Goal: Task Accomplishment & Management: Manage account settings

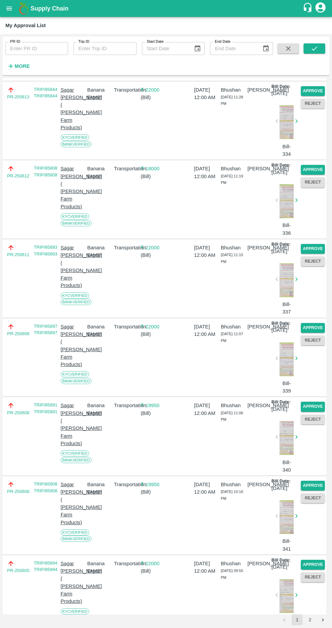
scroll to position [1595, 0]
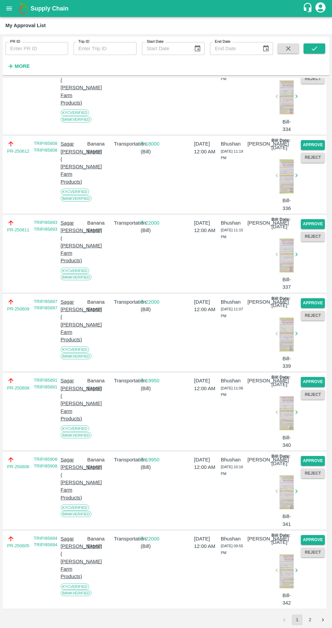
click at [322, 622] on icon "Go to next page" at bounding box center [323, 620] width 6 height 6
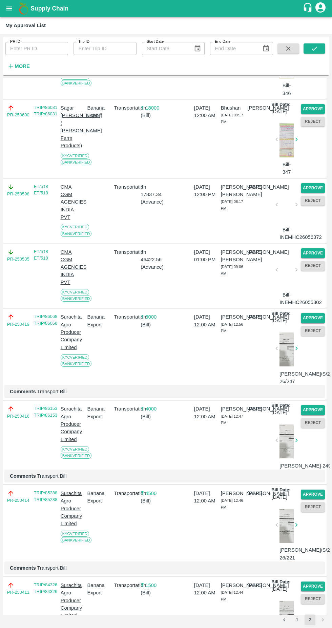
scroll to position [340, 0]
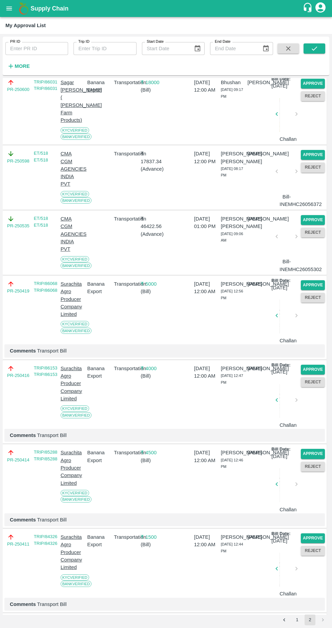
click at [311, 160] on button "Approve" at bounding box center [313, 155] width 24 height 10
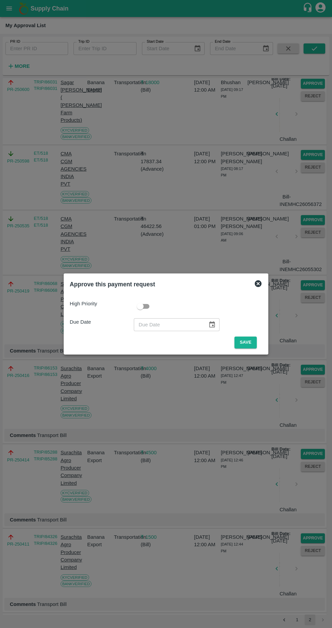
click at [254, 348] on button "Save" at bounding box center [246, 342] width 22 height 12
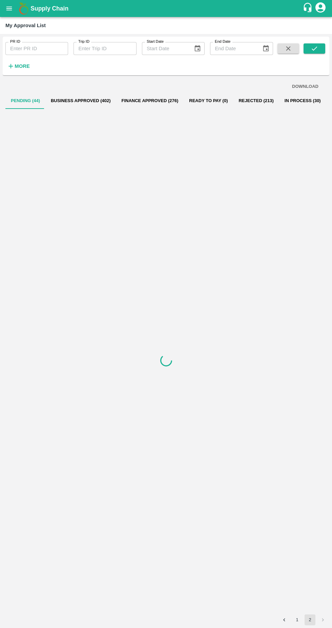
click at [17, 67] on strong "More" at bounding box center [22, 65] width 15 height 5
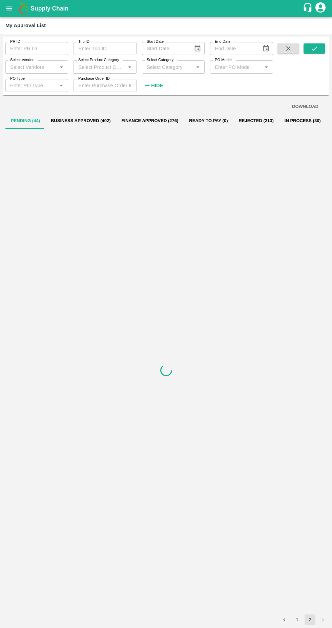
click at [40, 67] on input "Select Vendor" at bounding box center [30, 66] width 47 height 9
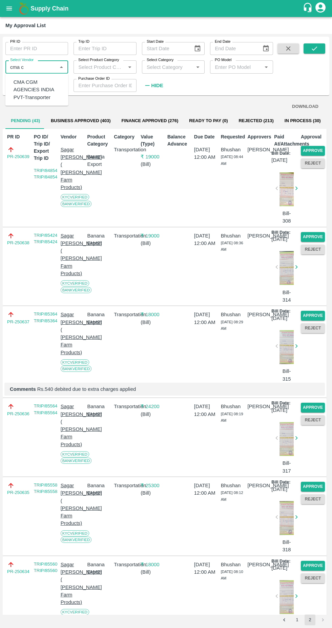
click at [32, 95] on div "CMA CGM AGENCIES INDIA PVT-Transporter" at bounding box center [39, 89] width 50 height 23
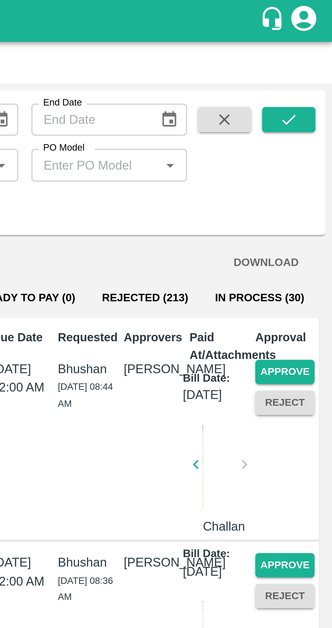
type input "CMA CGM AGENCIES INDIA PVT-Transporter"
click at [312, 46] on icon "submit" at bounding box center [314, 48] width 7 height 7
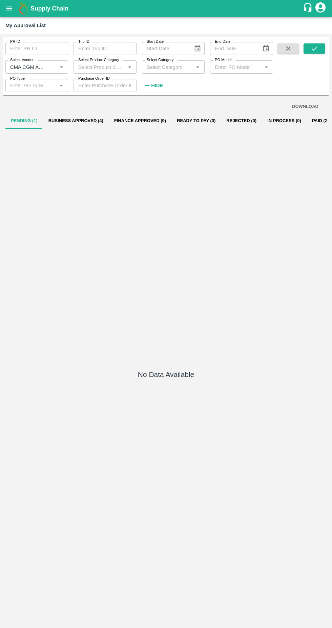
click at [23, 120] on button "Pending (1)" at bounding box center [24, 121] width 38 height 16
click at [315, 48] on icon "submit" at bounding box center [314, 48] width 5 height 4
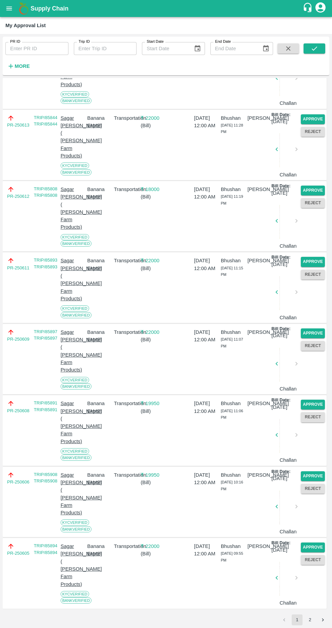
scroll to position [1590, 0]
click at [323, 618] on icon "Go to next page" at bounding box center [323, 620] width 6 height 6
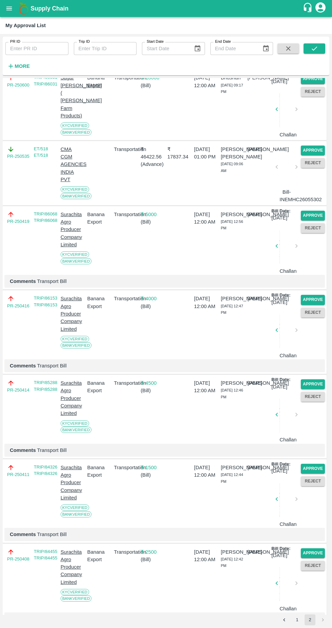
scroll to position [365, 0]
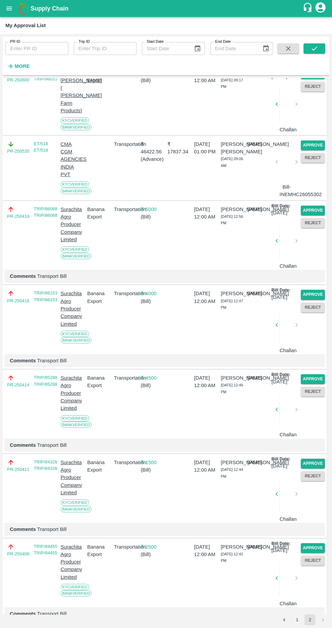
click at [316, 150] on button "Approve" at bounding box center [313, 145] width 24 height 10
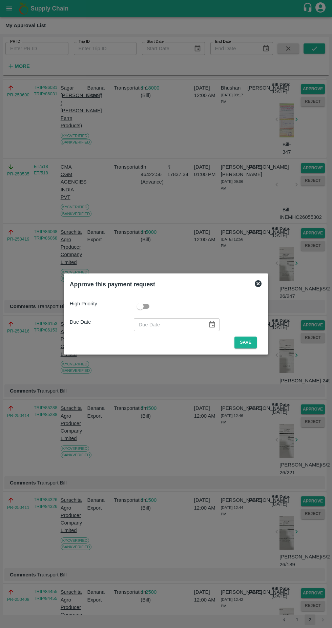
click at [250, 341] on button "Save" at bounding box center [246, 342] width 22 height 12
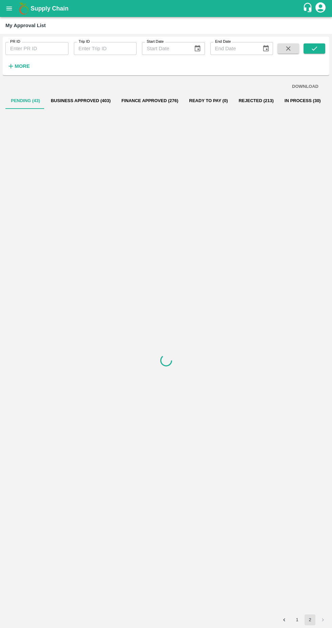
scroll to position [0, 0]
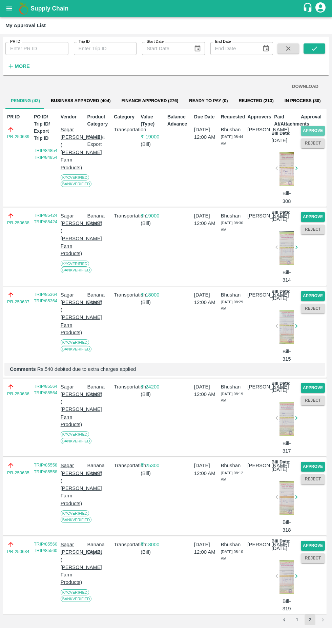
click at [319, 128] on button "Approve" at bounding box center [313, 131] width 24 height 10
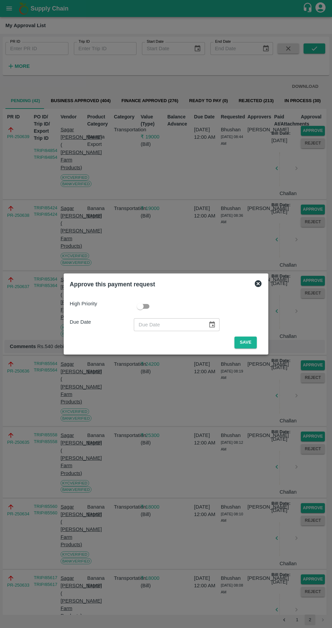
click at [248, 342] on button "Save" at bounding box center [246, 342] width 22 height 12
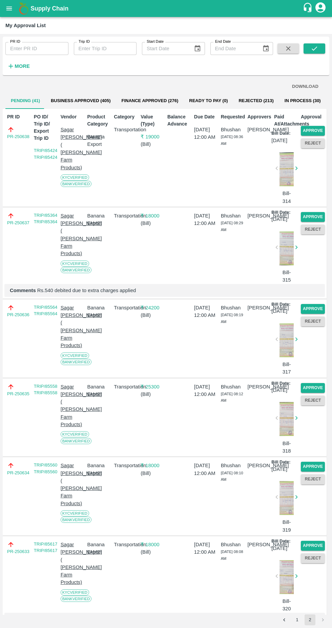
click at [208, 294] on p "Comments Rs.540 debited due to extra charges applied" at bounding box center [165, 290] width 310 height 7
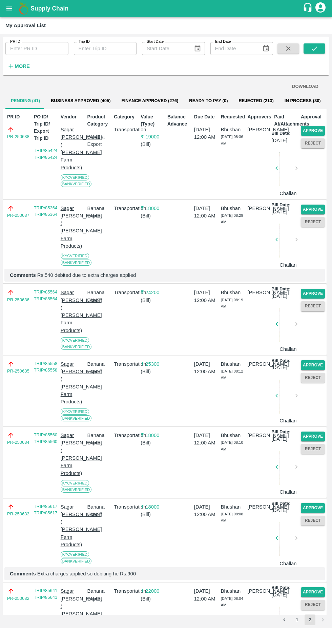
click at [311, 132] on button "Approve" at bounding box center [313, 131] width 24 height 10
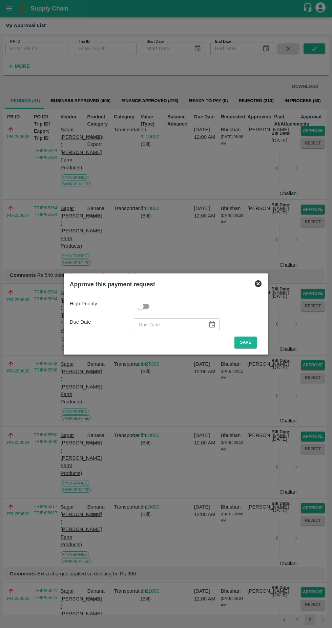
click at [245, 340] on button "Save" at bounding box center [246, 342] width 22 height 12
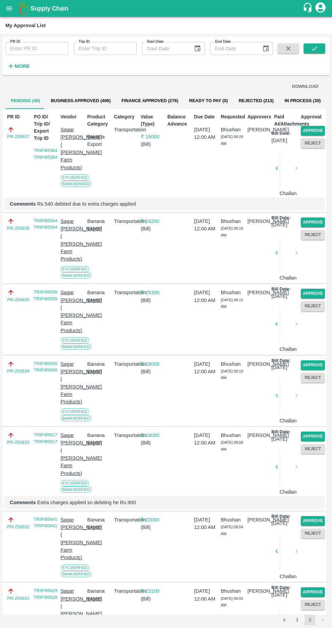
click at [315, 130] on button "Approve" at bounding box center [313, 131] width 24 height 10
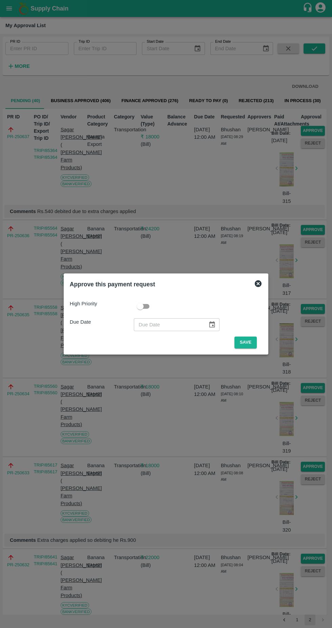
click at [248, 339] on button "Save" at bounding box center [246, 342] width 22 height 12
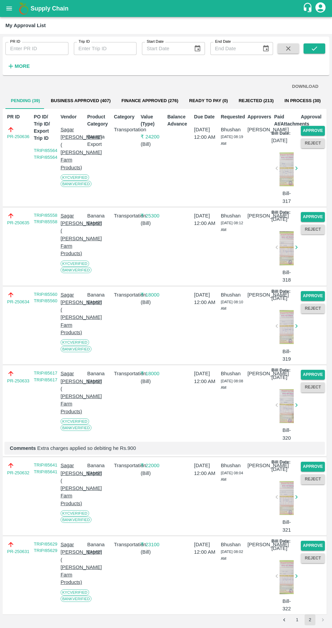
click at [307, 131] on button "Approve" at bounding box center [313, 131] width 24 height 10
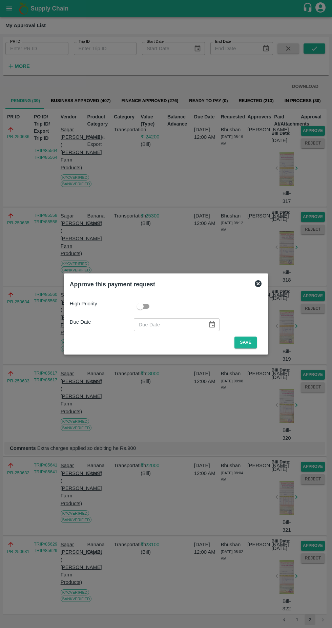
click at [249, 343] on button "Save" at bounding box center [246, 342] width 22 height 12
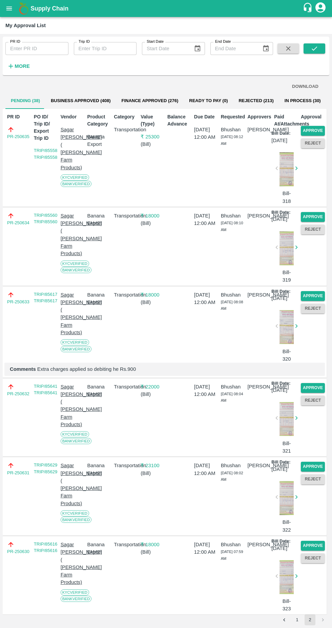
click at [318, 128] on button "Approve" at bounding box center [313, 131] width 24 height 10
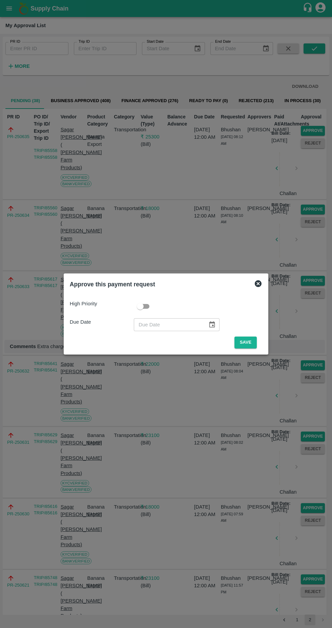
click at [248, 342] on button "Save" at bounding box center [246, 342] width 22 height 12
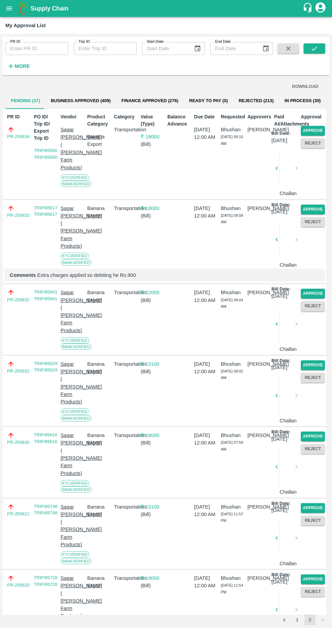
click at [315, 131] on button "Approve" at bounding box center [313, 131] width 24 height 10
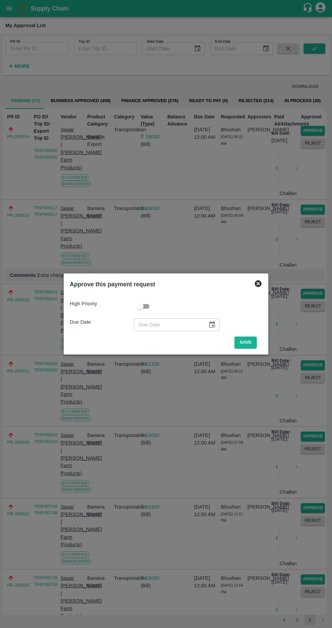
click at [248, 342] on button "Save" at bounding box center [246, 342] width 22 height 12
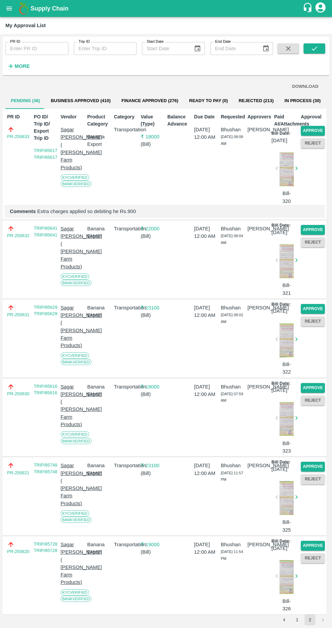
click at [311, 132] on button "Approve" at bounding box center [313, 131] width 24 height 10
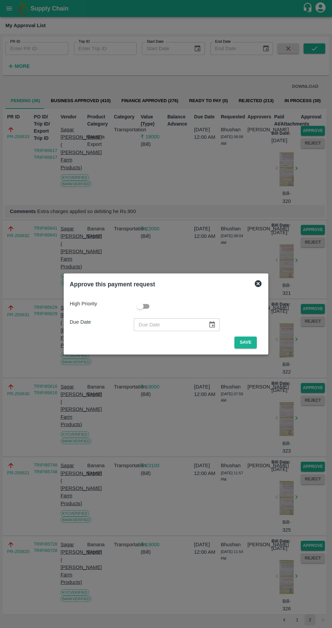
click at [249, 347] on button "Save" at bounding box center [246, 342] width 22 height 12
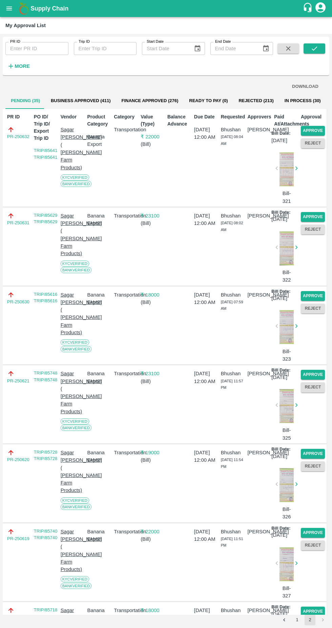
click at [310, 131] on button "Approve" at bounding box center [313, 131] width 24 height 10
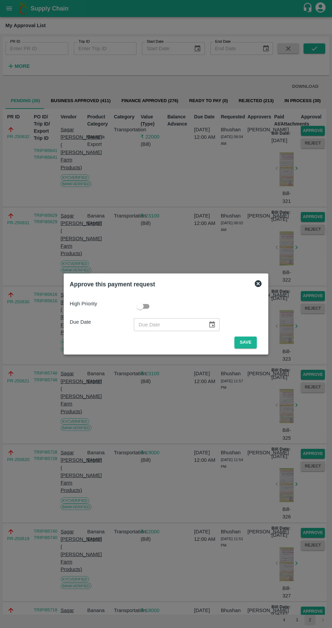
click at [248, 342] on button "Save" at bounding box center [246, 342] width 22 height 12
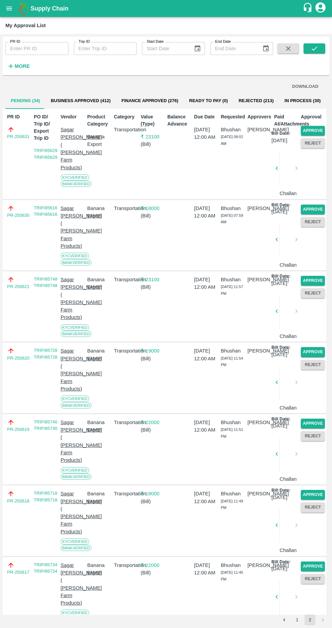
click at [314, 132] on button "Approve" at bounding box center [313, 131] width 24 height 10
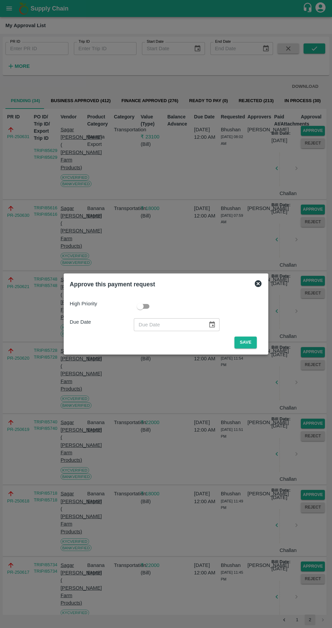
click at [248, 342] on button "Save" at bounding box center [246, 342] width 22 height 12
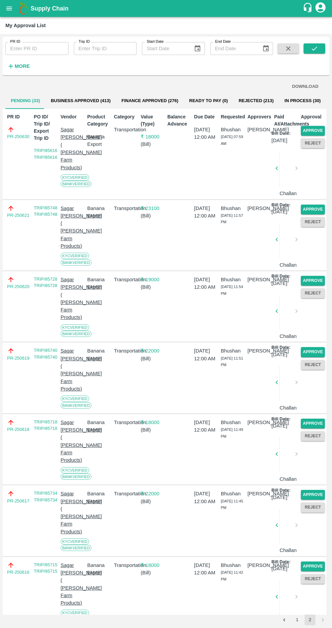
click at [314, 126] on button "Approve" at bounding box center [313, 131] width 24 height 10
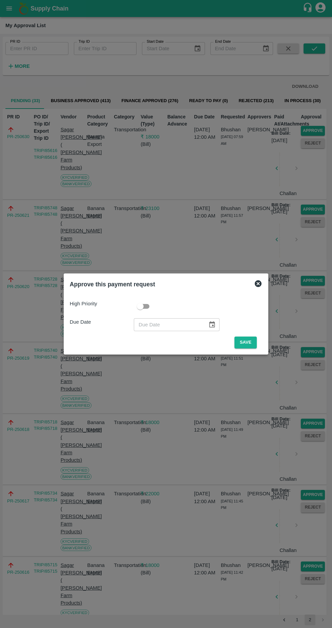
click at [248, 342] on button "Save" at bounding box center [246, 342] width 22 height 12
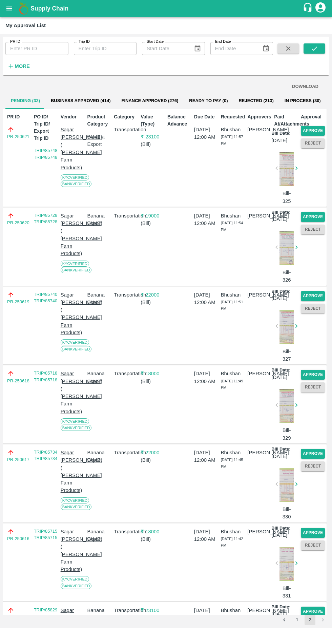
click at [313, 130] on button "Approve" at bounding box center [313, 131] width 24 height 10
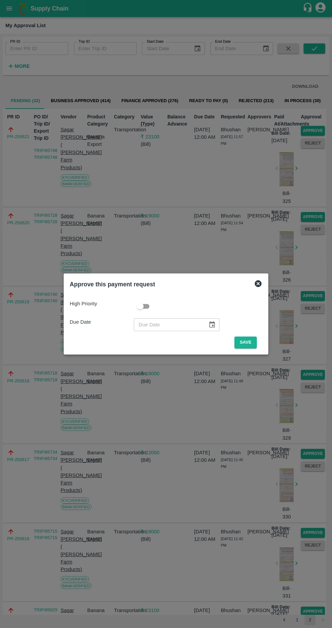
click at [249, 342] on button "Save" at bounding box center [246, 342] width 22 height 12
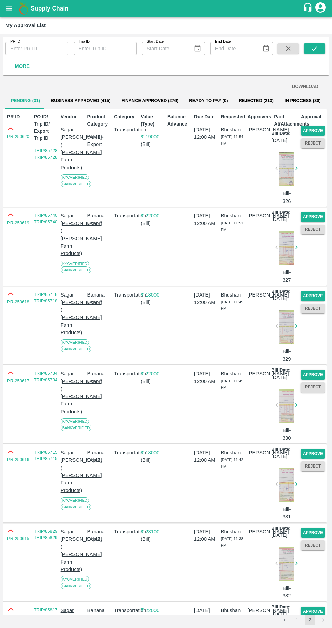
click at [315, 140] on button "Reject" at bounding box center [313, 143] width 24 height 10
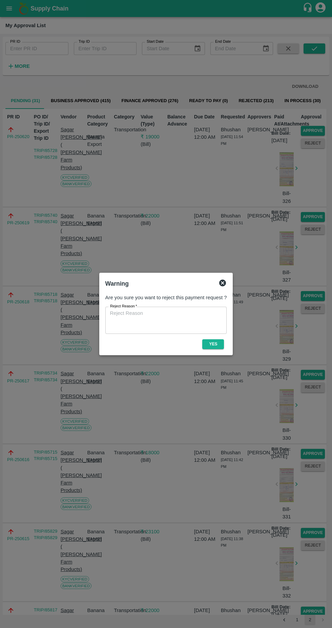
click at [226, 275] on div "Warning Are you sure you want to reject this payment request ? Reject Reason   …" at bounding box center [166, 314] width 134 height 82
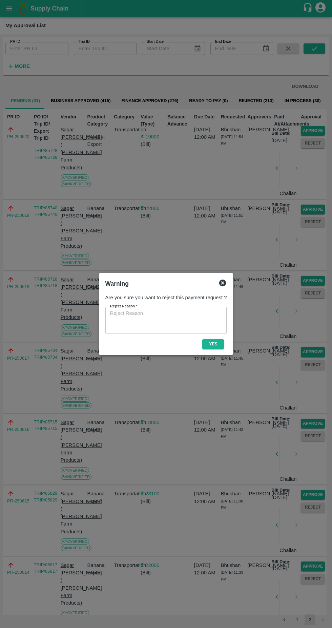
click at [221, 279] on icon at bounding box center [223, 283] width 8 height 8
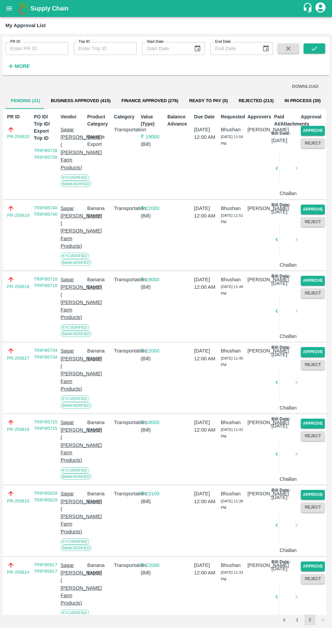
click at [310, 131] on button "Approve" at bounding box center [313, 131] width 24 height 10
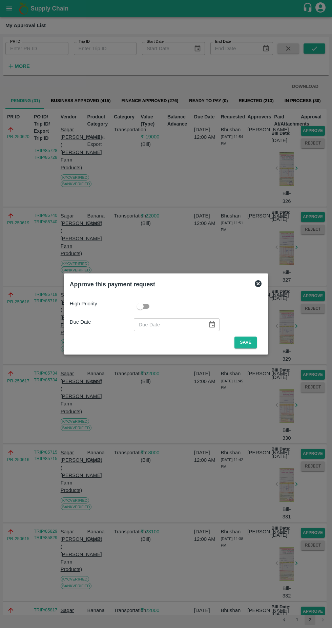
click at [248, 340] on button "Save" at bounding box center [246, 342] width 22 height 12
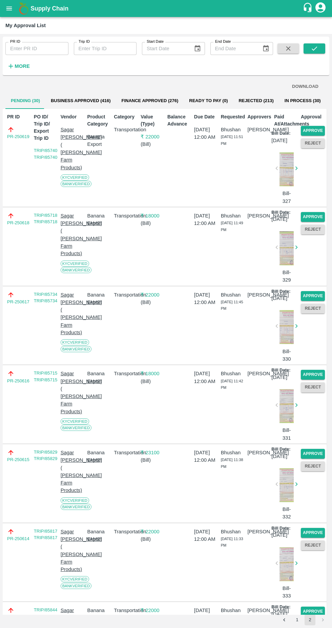
click at [309, 130] on button "Approve" at bounding box center [313, 131] width 24 height 10
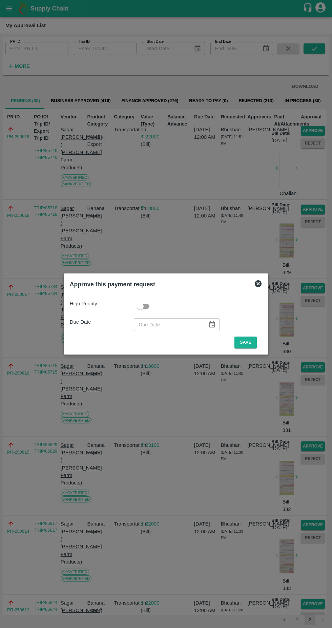
click at [249, 345] on button "Save" at bounding box center [246, 342] width 22 height 12
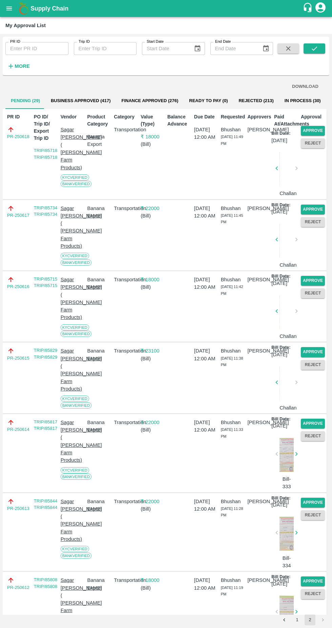
click at [315, 130] on button "Approve" at bounding box center [313, 131] width 24 height 10
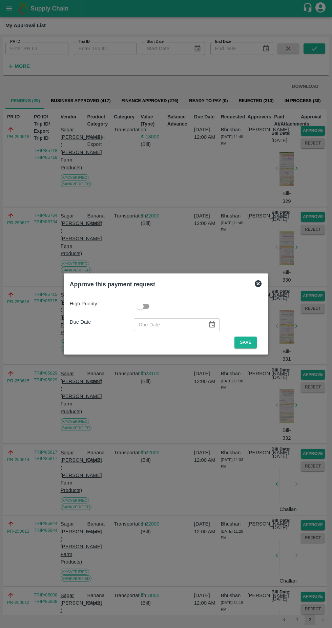
click at [248, 342] on button "Save" at bounding box center [246, 342] width 22 height 12
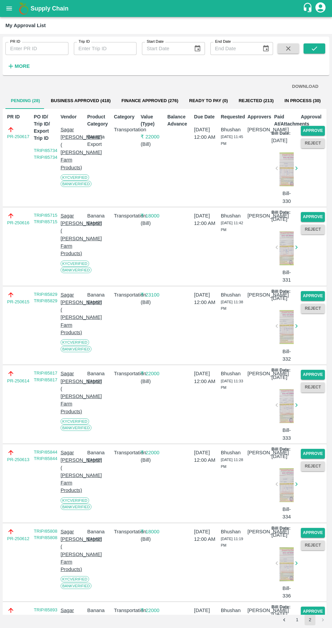
click at [314, 131] on button "Approve" at bounding box center [313, 131] width 24 height 10
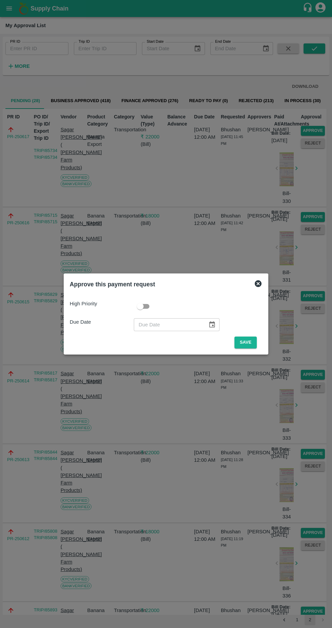
click at [248, 340] on button "Save" at bounding box center [246, 342] width 22 height 12
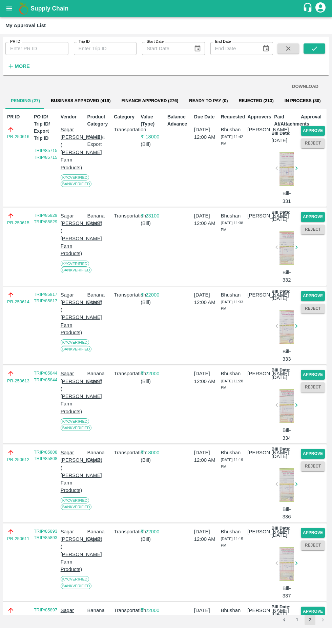
click at [314, 129] on button "Approve" at bounding box center [313, 131] width 24 height 10
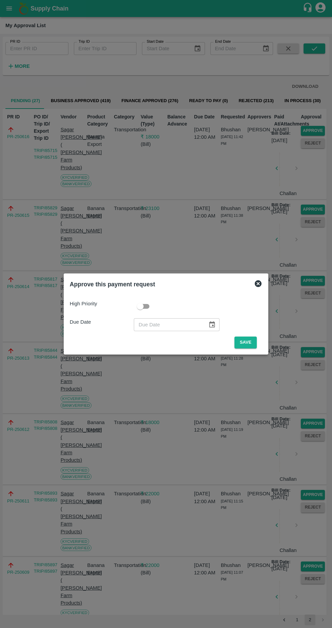
click at [245, 343] on button "Save" at bounding box center [246, 342] width 22 height 12
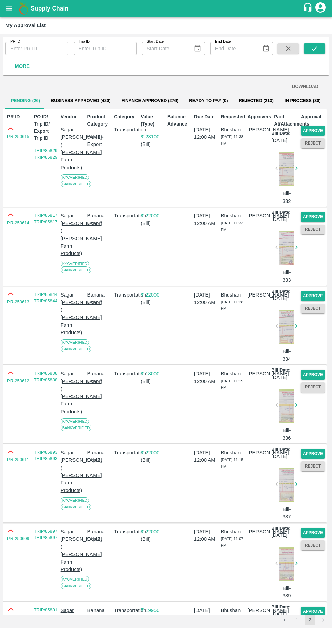
click at [316, 132] on button "Approve" at bounding box center [313, 131] width 24 height 10
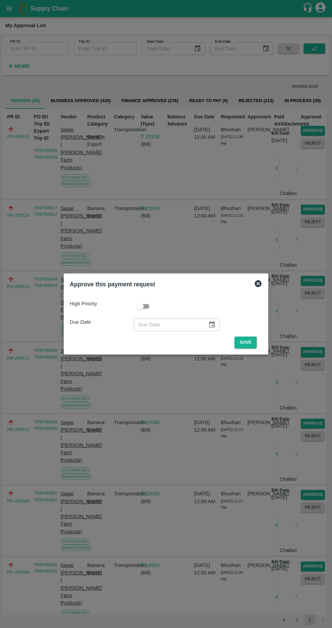
click at [248, 342] on button "Save" at bounding box center [246, 342] width 22 height 12
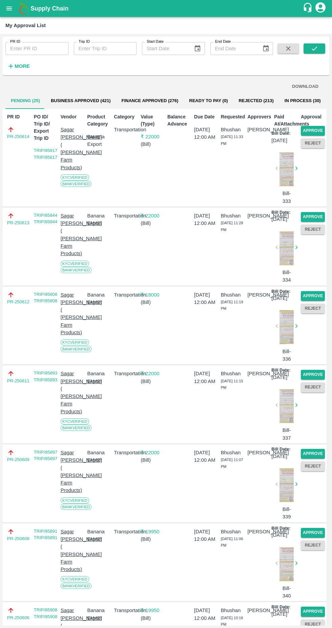
click at [319, 129] on button "Approve" at bounding box center [313, 131] width 24 height 10
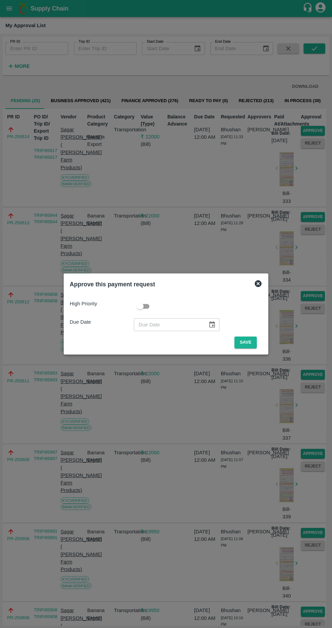
click at [249, 340] on button "Save" at bounding box center [246, 342] width 22 height 12
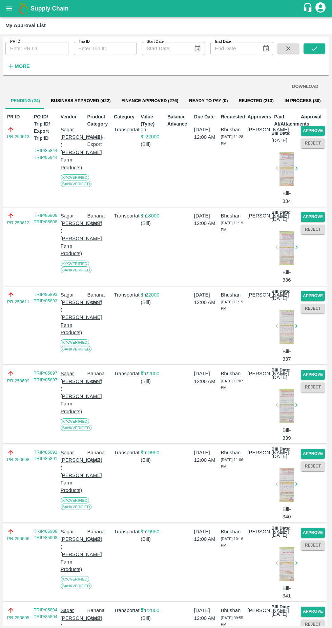
click at [317, 132] on button "Approve" at bounding box center [313, 131] width 24 height 10
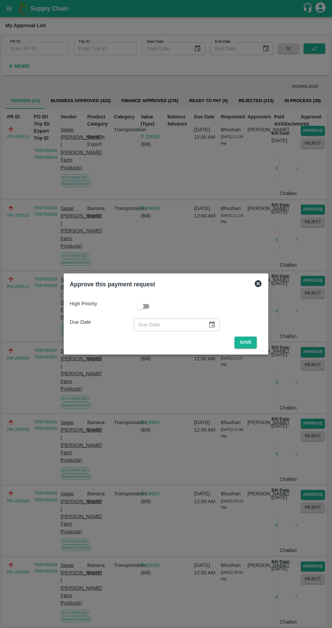
click at [251, 342] on button "Save" at bounding box center [246, 342] width 22 height 12
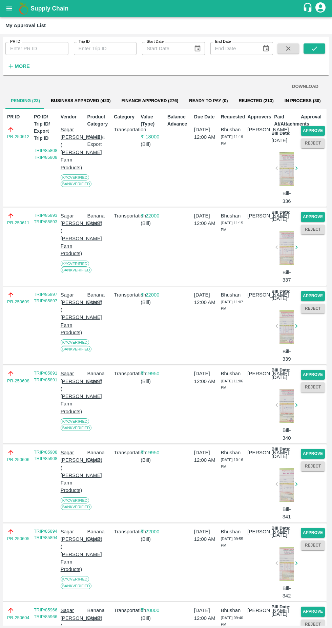
click at [316, 128] on button "Approve" at bounding box center [313, 131] width 24 height 10
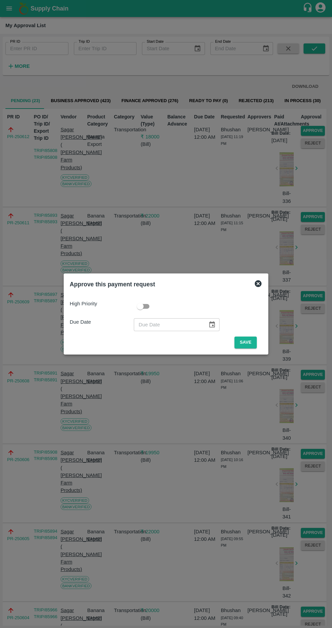
click at [247, 339] on button "Save" at bounding box center [246, 342] width 22 height 12
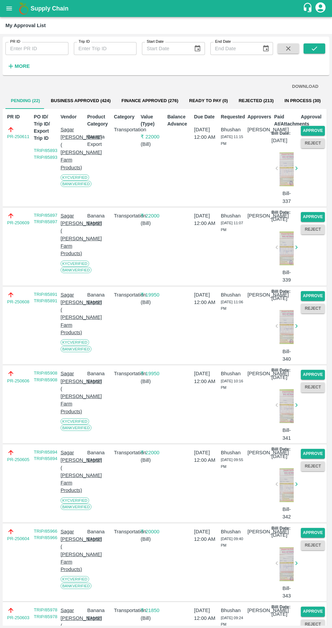
click at [319, 128] on button "Approve" at bounding box center [313, 131] width 24 height 10
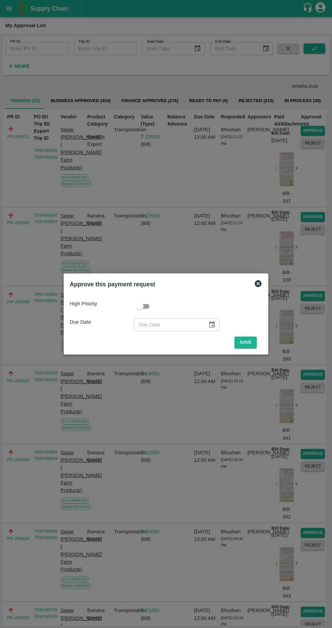
click at [248, 340] on button "Save" at bounding box center [246, 342] width 22 height 12
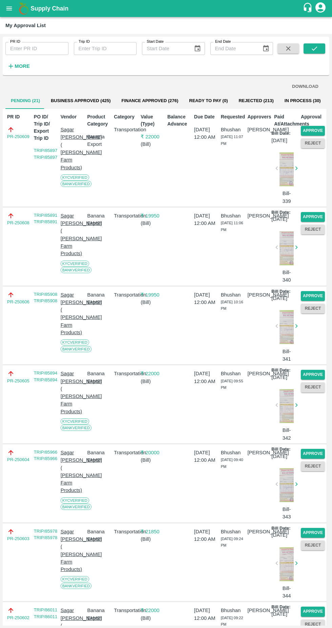
click at [317, 134] on button "Approve" at bounding box center [313, 131] width 24 height 10
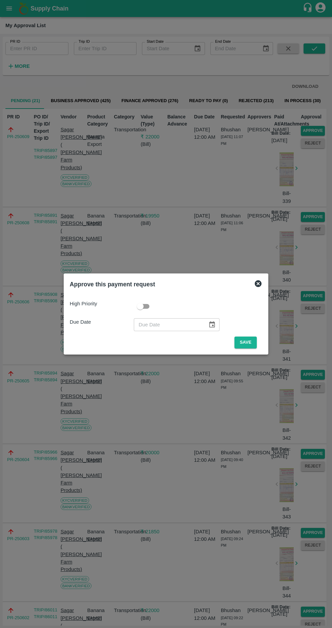
click at [251, 342] on button "Save" at bounding box center [246, 342] width 22 height 12
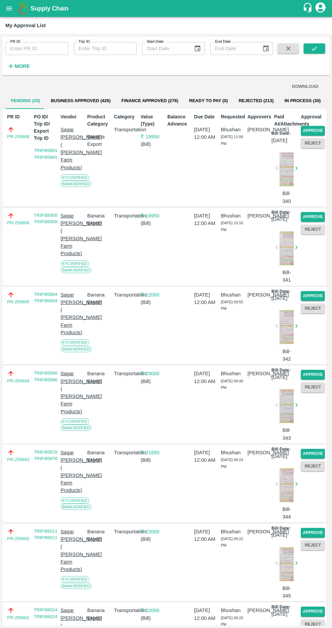
click at [315, 132] on button "Approve" at bounding box center [313, 131] width 24 height 10
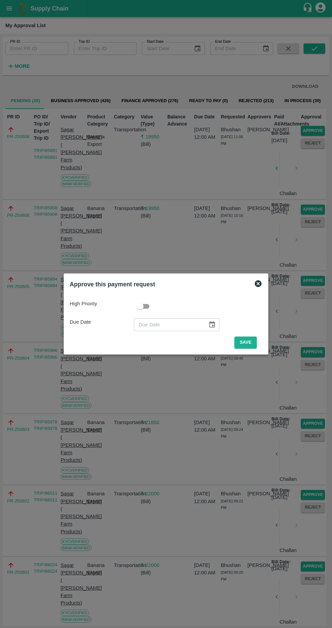
click at [251, 343] on button "Save" at bounding box center [246, 342] width 22 height 12
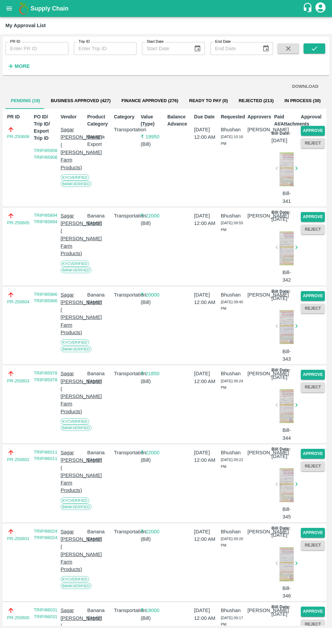
click at [312, 128] on button "Approve" at bounding box center [313, 131] width 24 height 10
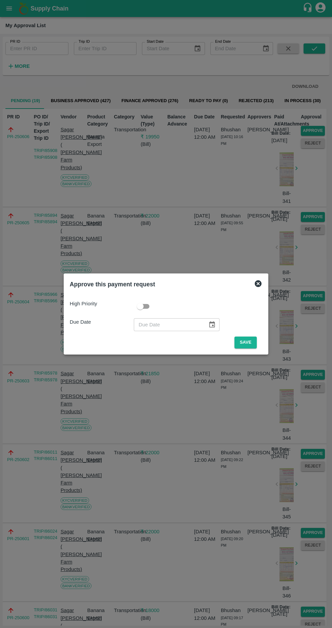
click at [249, 342] on button "Save" at bounding box center [246, 342] width 22 height 12
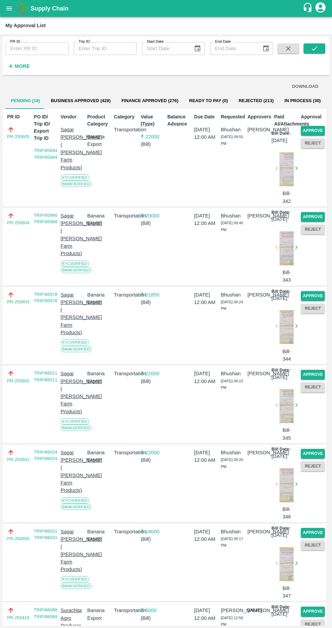
click at [319, 130] on button "Approve" at bounding box center [313, 131] width 24 height 10
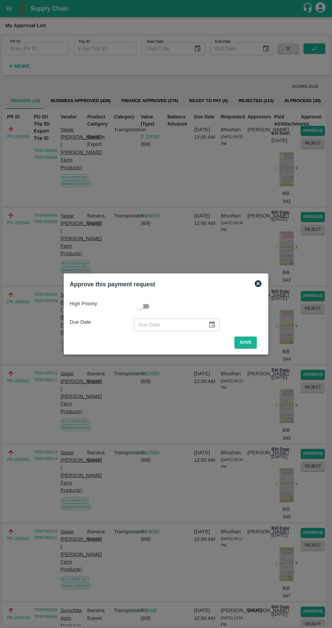
click at [253, 347] on button "Save" at bounding box center [246, 342] width 22 height 12
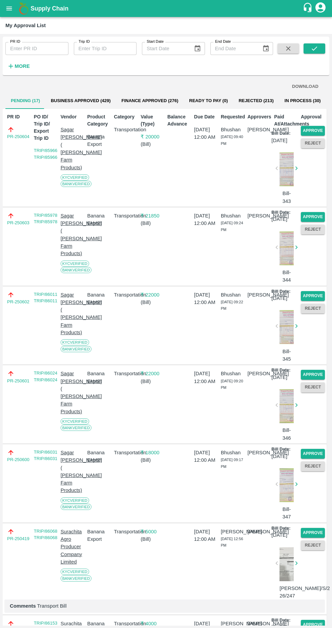
click at [319, 126] on button "Approve" at bounding box center [313, 131] width 24 height 10
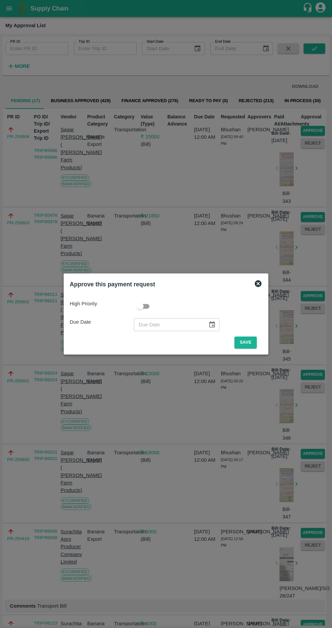
click at [248, 342] on button "Save" at bounding box center [246, 342] width 22 height 12
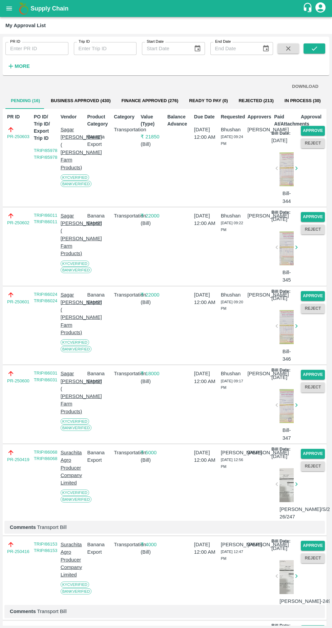
click at [312, 131] on button "Approve" at bounding box center [313, 131] width 24 height 10
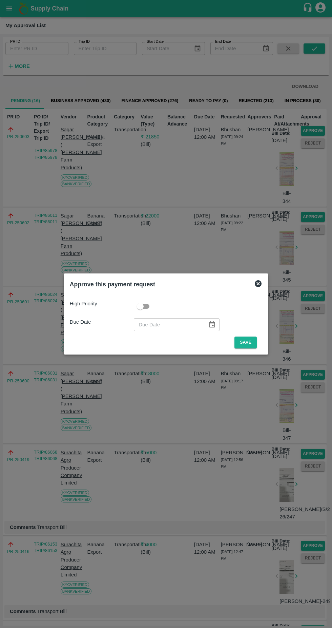
click at [249, 340] on button "Save" at bounding box center [246, 342] width 22 height 12
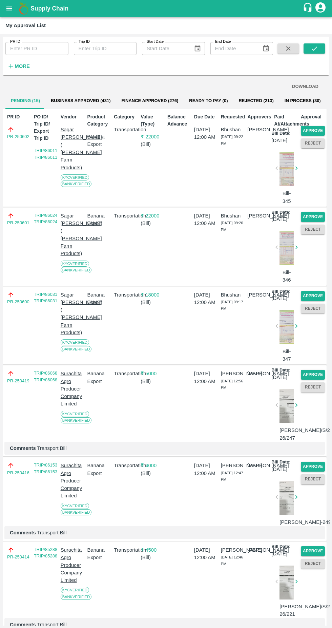
click at [317, 129] on button "Approve" at bounding box center [313, 131] width 24 height 10
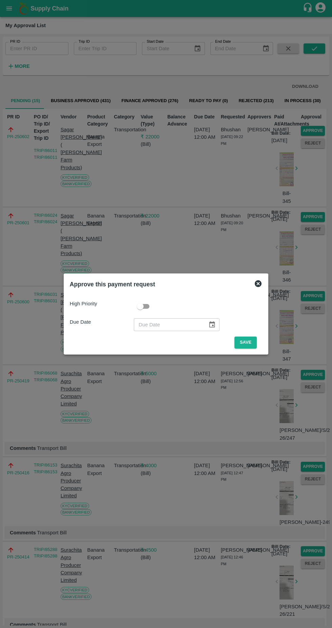
click at [248, 342] on button "Save" at bounding box center [246, 342] width 22 height 12
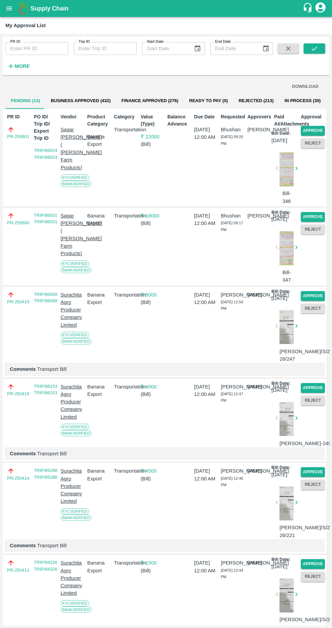
click at [318, 128] on button "Approve" at bounding box center [313, 131] width 24 height 10
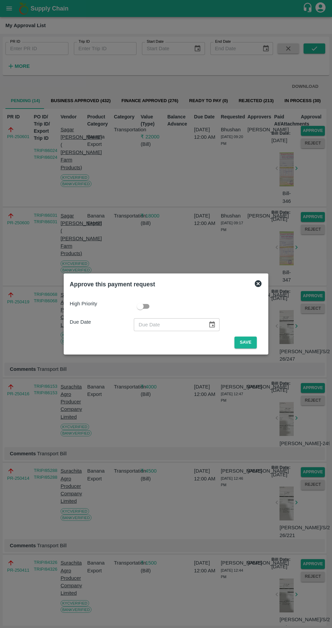
click at [248, 342] on button "Save" at bounding box center [246, 342] width 22 height 12
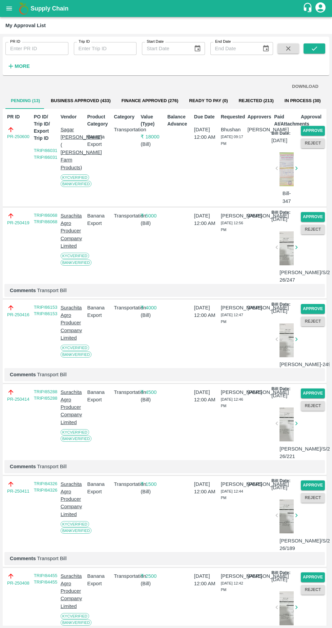
click at [321, 126] on button "Approve" at bounding box center [313, 131] width 24 height 10
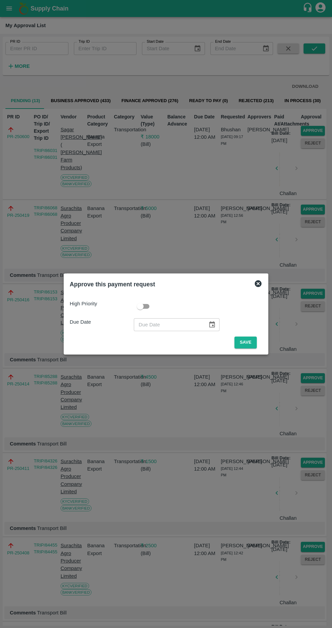
click at [248, 342] on button "Save" at bounding box center [246, 342] width 22 height 12
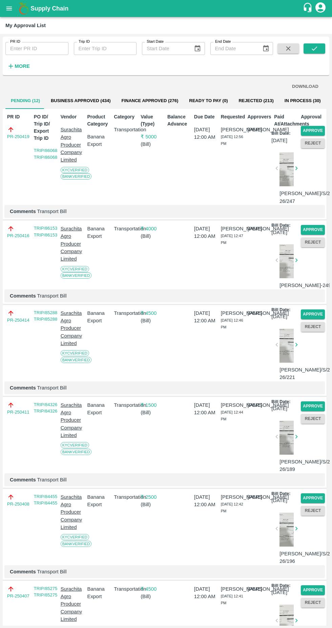
click at [310, 129] on button "Approve" at bounding box center [313, 131] width 24 height 10
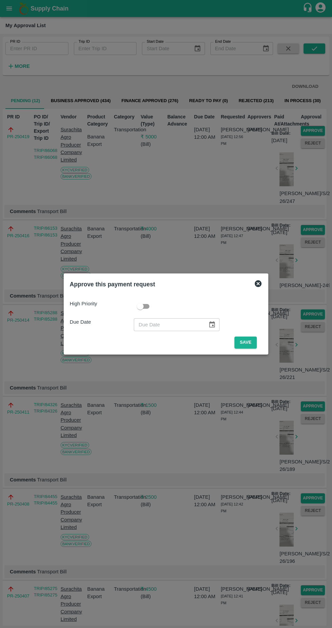
click at [253, 340] on button "Save" at bounding box center [246, 342] width 22 height 12
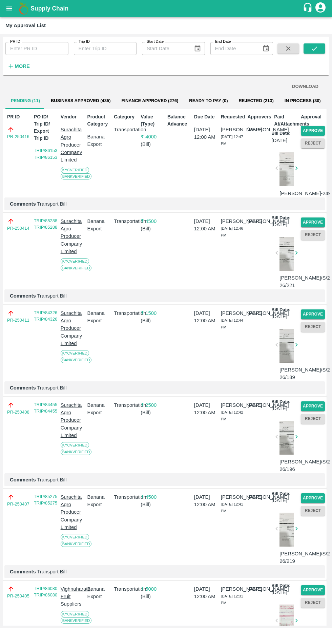
click at [313, 129] on button "Approve" at bounding box center [313, 131] width 24 height 10
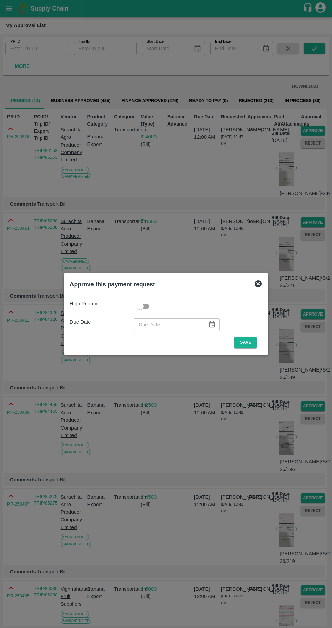
click at [248, 342] on button "Save" at bounding box center [246, 342] width 22 height 12
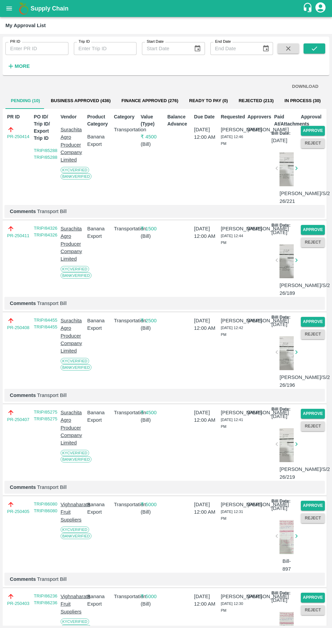
click at [315, 129] on button "Approve" at bounding box center [313, 131] width 24 height 10
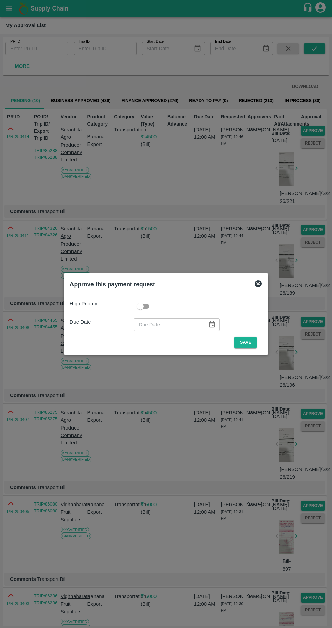
click at [247, 341] on button "Save" at bounding box center [246, 342] width 22 height 12
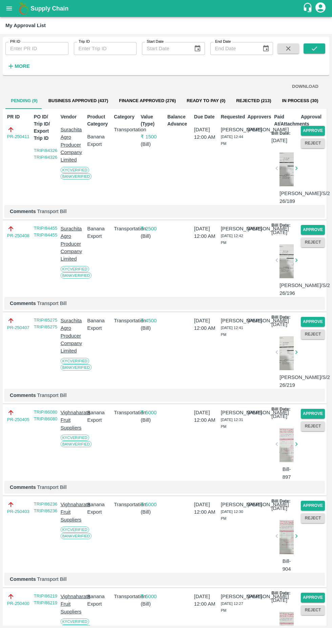
click at [316, 133] on button "Approve" at bounding box center [313, 131] width 24 height 10
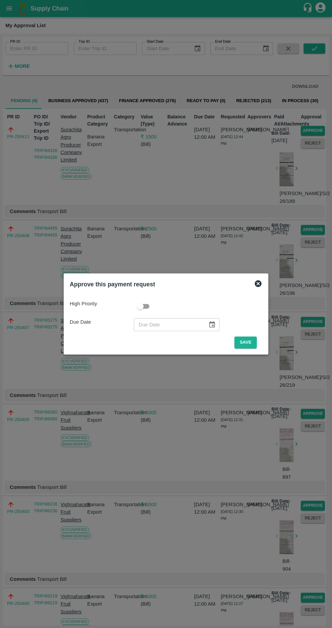
click at [250, 345] on button "Save" at bounding box center [246, 342] width 22 height 12
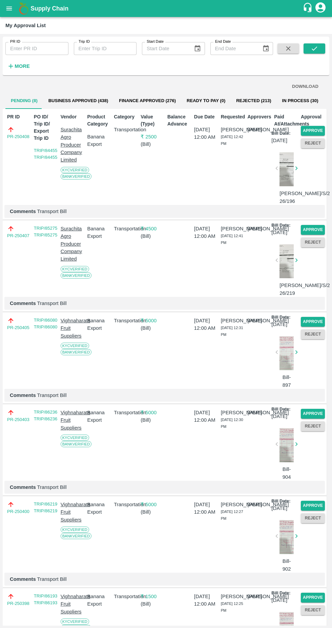
click at [316, 130] on button "Approve" at bounding box center [313, 131] width 24 height 10
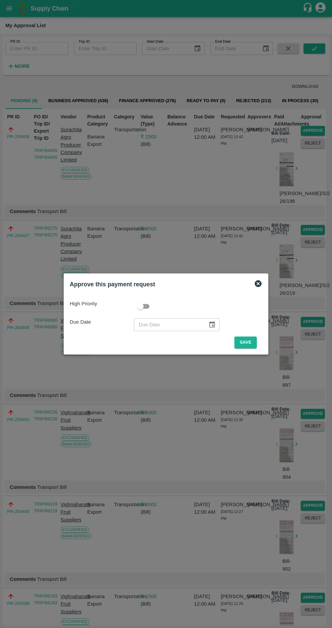
click at [251, 347] on button "Save" at bounding box center [246, 342] width 22 height 12
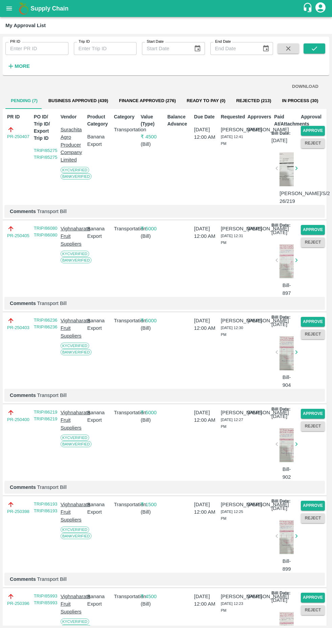
click at [312, 128] on button "Approve" at bounding box center [313, 131] width 24 height 10
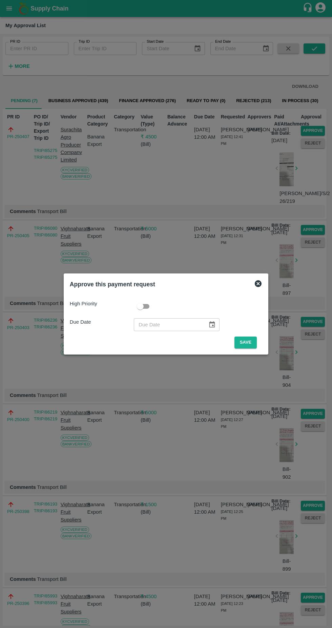
click at [248, 341] on button "Save" at bounding box center [246, 342] width 22 height 12
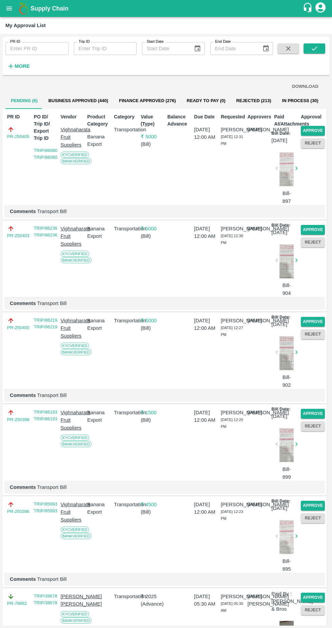
click at [318, 130] on button "Approve" at bounding box center [313, 131] width 24 height 10
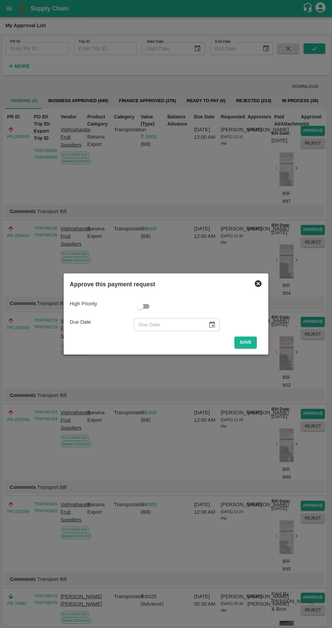
click at [248, 341] on button "Save" at bounding box center [246, 342] width 22 height 12
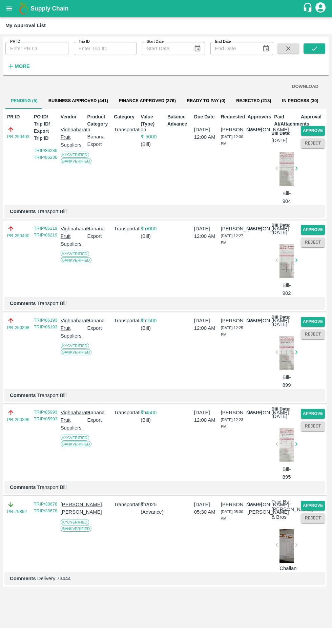
click at [319, 129] on button "Approve" at bounding box center [313, 131] width 24 height 10
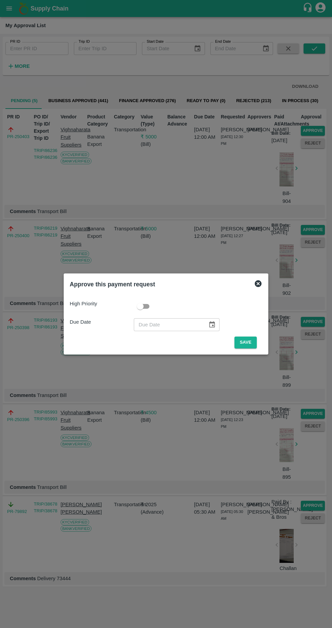
click at [248, 341] on button "Save" at bounding box center [246, 342] width 22 height 12
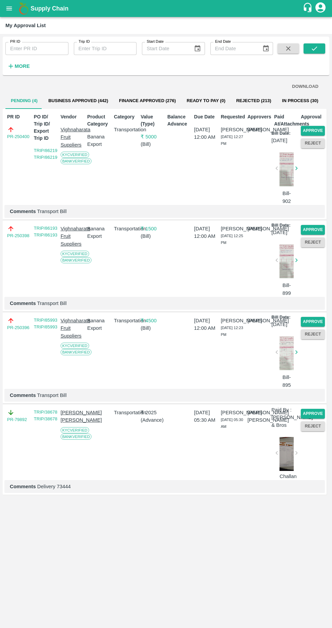
click at [315, 132] on button "Approve" at bounding box center [313, 131] width 24 height 10
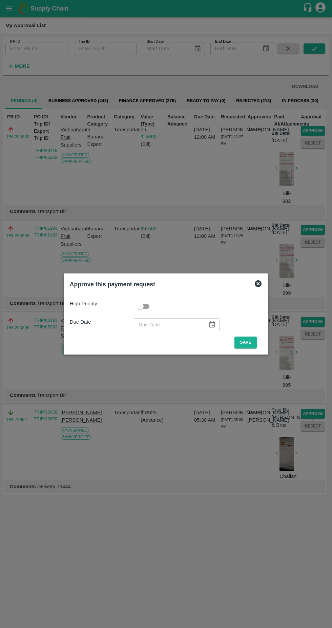
click at [249, 346] on button "Save" at bounding box center [246, 342] width 22 height 12
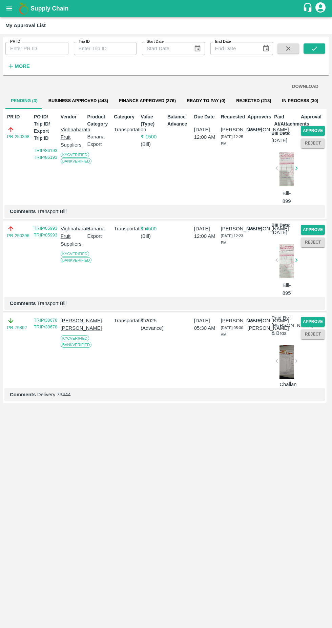
click at [320, 129] on button "Approve" at bounding box center [313, 131] width 24 height 10
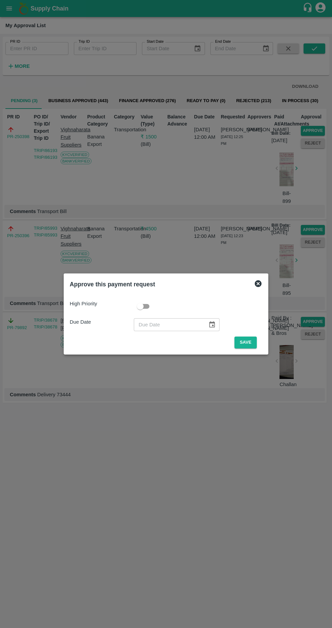
click at [250, 343] on button "Save" at bounding box center [246, 342] width 22 height 12
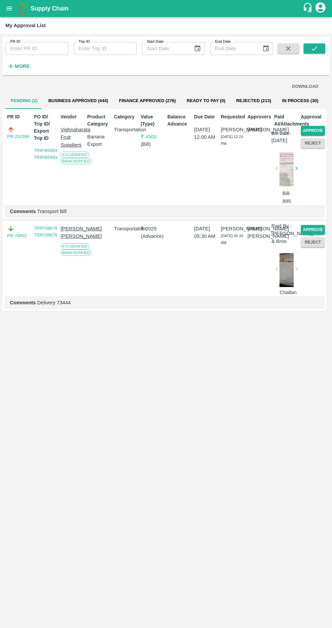
click at [317, 130] on button "Approve" at bounding box center [313, 131] width 24 height 10
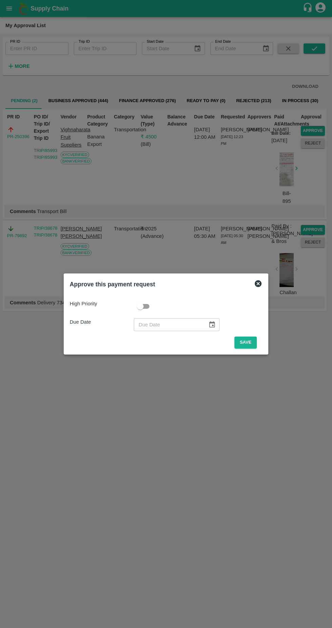
click at [248, 340] on button "Save" at bounding box center [246, 342] width 22 height 12
